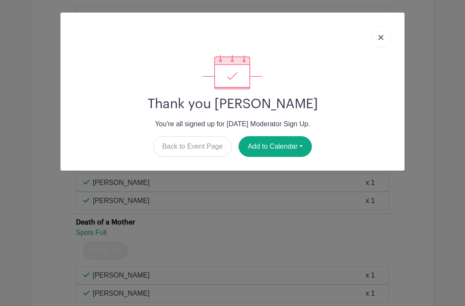
click at [382, 36] on img at bounding box center [380, 37] width 5 height 5
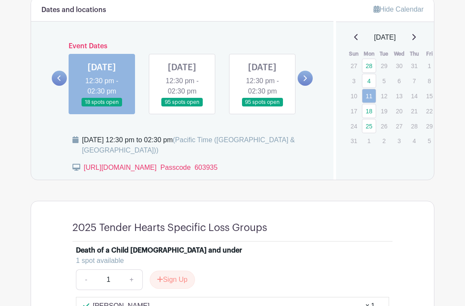
scroll to position [422, 0]
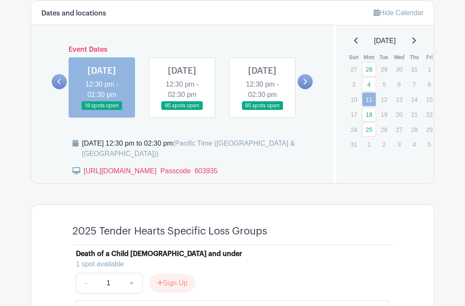
click at [182, 110] on link at bounding box center [182, 110] width 0 height 0
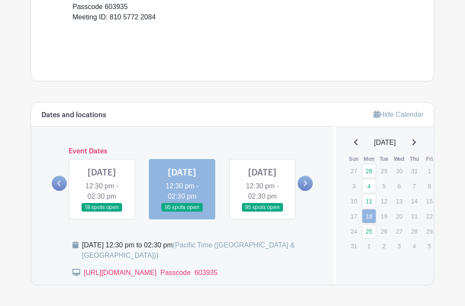
scroll to position [323, 0]
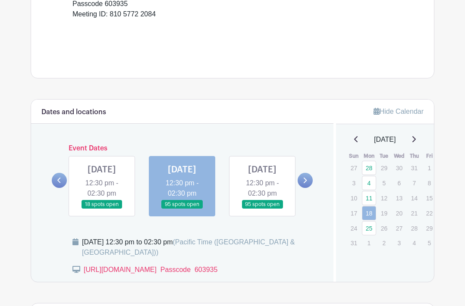
click at [262, 209] on link at bounding box center [262, 209] width 0 height 0
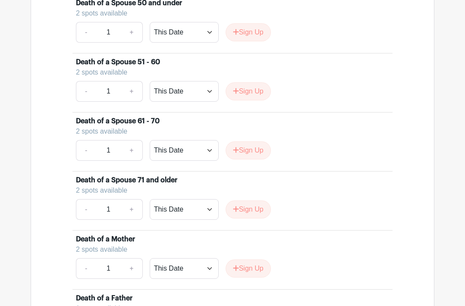
scroll to position [1070, 0]
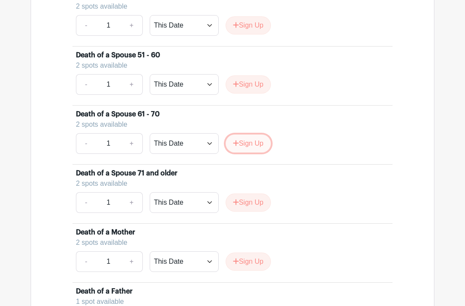
click at [243, 153] on button "Sign Up" at bounding box center [248, 144] width 45 height 18
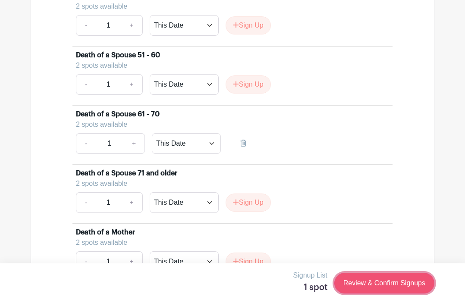
click at [371, 284] on link "Review & Confirm Signups" at bounding box center [384, 283] width 100 height 21
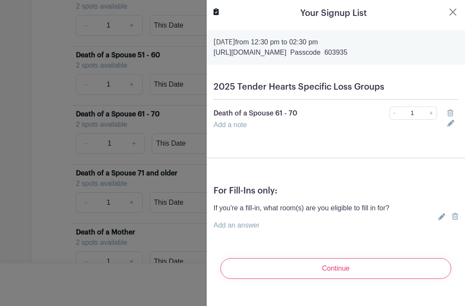
click at [187, 83] on div at bounding box center [232, 153] width 465 height 306
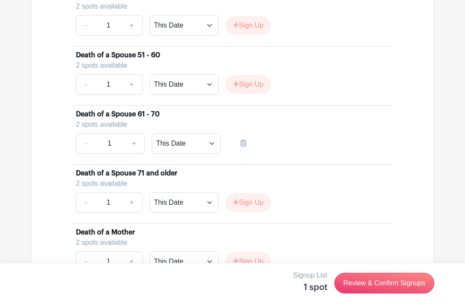
click at [119, 130] on div "2 spots available" at bounding box center [229, 125] width 306 height 10
click at [278, 154] on div "- 1 + This Date Select Dates Select Dates" at bounding box center [232, 143] width 313 height 21
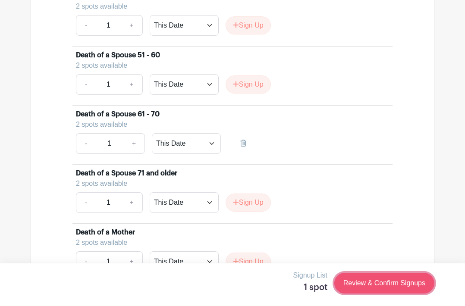
click at [352, 285] on link "Review & Confirm Signups" at bounding box center [384, 283] width 100 height 21
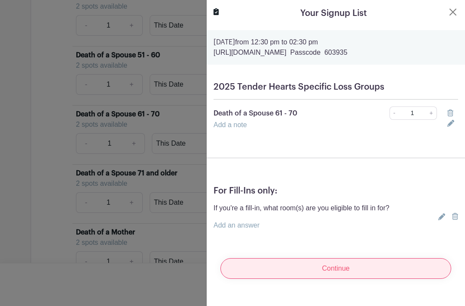
click at [312, 267] on input "Continue" at bounding box center [335, 268] width 231 height 21
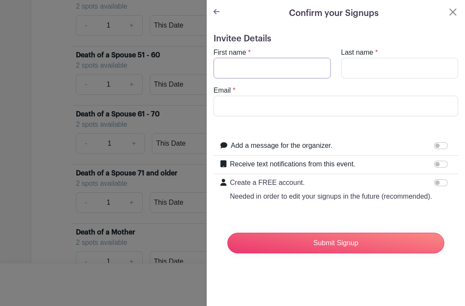
click at [275, 65] on input "First name" at bounding box center [272, 68] width 117 height 21
type input "[PERSON_NAME]"
click at [262, 108] on input "Email" at bounding box center [336, 106] width 245 height 21
type input "[EMAIL_ADDRESS][DOMAIN_NAME][US_STATE]"
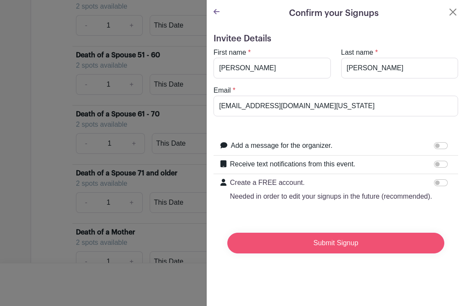
click at [290, 242] on input "Submit Signup" at bounding box center [335, 243] width 217 height 21
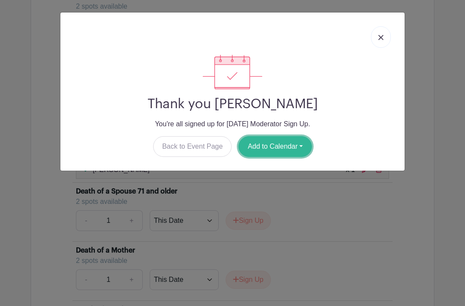
click at [275, 145] on button "Add to Calendar" at bounding box center [275, 146] width 73 height 21
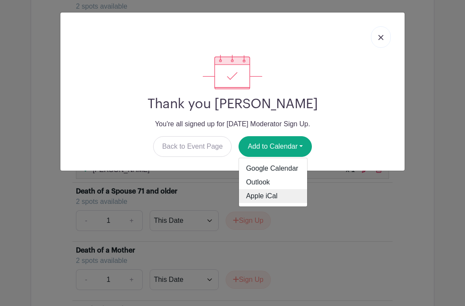
click at [254, 197] on link "Apple iCal" at bounding box center [273, 196] width 68 height 14
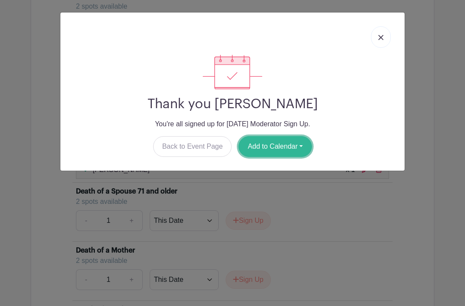
click at [269, 149] on button "Add to Calendar" at bounding box center [275, 146] width 73 height 21
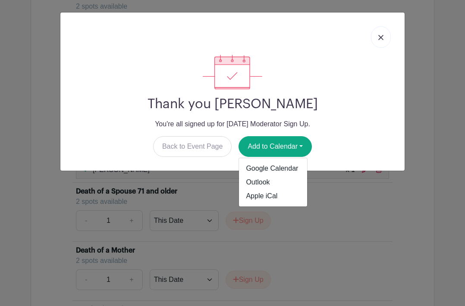
click at [381, 38] on img at bounding box center [380, 37] width 5 height 5
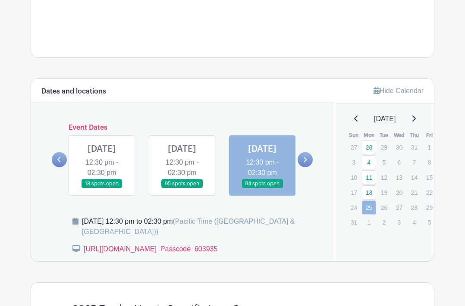
scroll to position [346, 0]
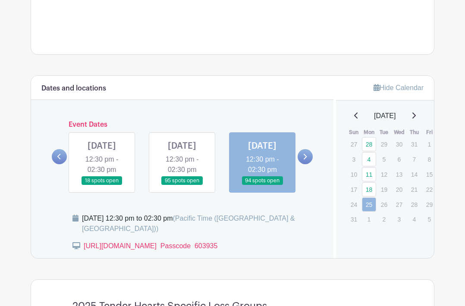
click at [308, 164] on link at bounding box center [305, 156] width 15 height 15
click at [302, 164] on link at bounding box center [305, 156] width 15 height 15
click at [419, 121] on div "[DATE]" at bounding box center [385, 116] width 78 height 10
click at [415, 119] on icon at bounding box center [414, 115] width 4 height 7
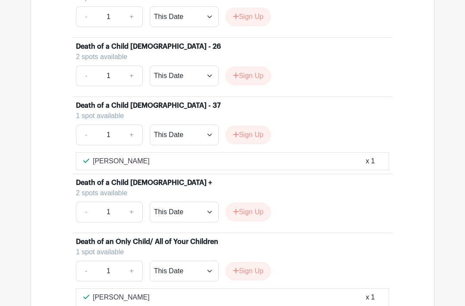
scroll to position [695, 0]
